Goal: Find specific page/section: Find specific page/section

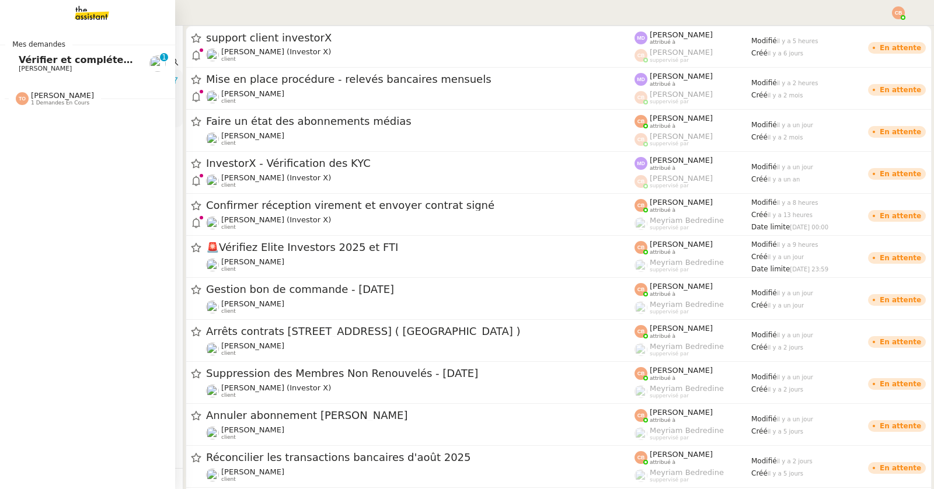
click at [30, 57] on span "Vérifier et compléter les feuilles de temps" at bounding box center [130, 59] width 222 height 11
